Goal: Navigation & Orientation: Find specific page/section

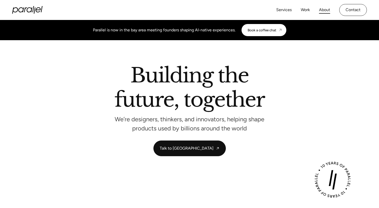
click at [323, 10] on link "About" at bounding box center [324, 9] width 11 height 7
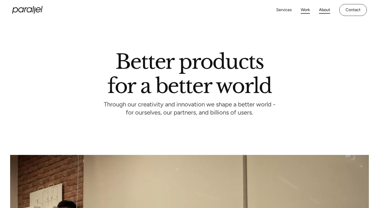
click at [304, 11] on link "Work" at bounding box center [305, 9] width 9 height 7
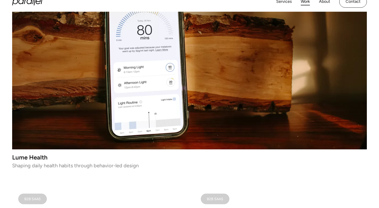
scroll to position [350, 0]
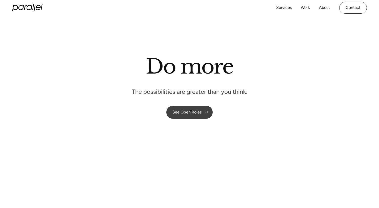
click at [188, 112] on div "See Open Roles" at bounding box center [186, 112] width 29 height 5
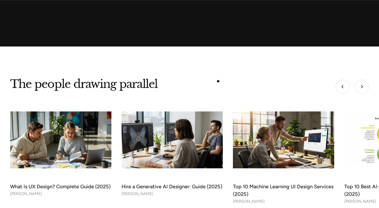
scroll to position [1772, 0]
